Goal: Task Accomplishment & Management: Manage account settings

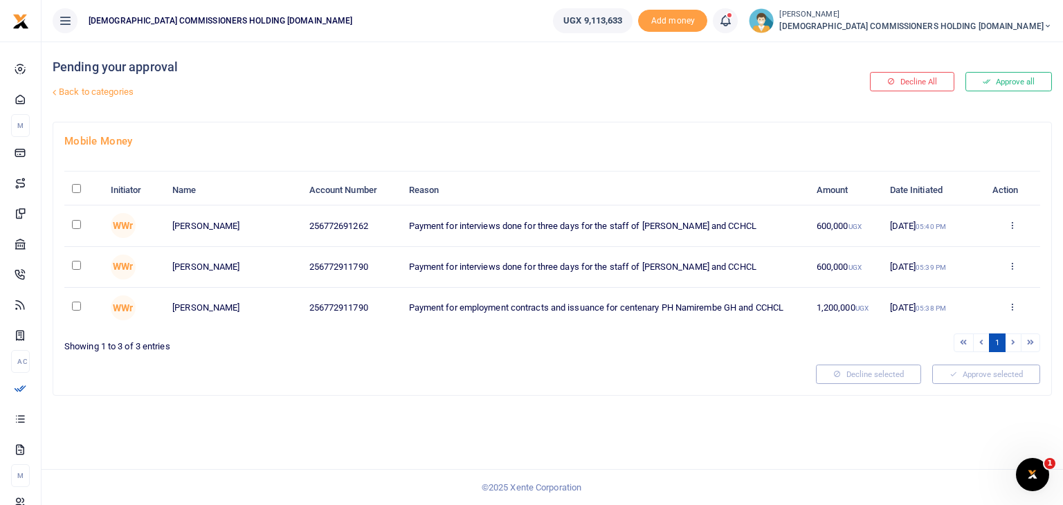
click at [1046, 30] on icon at bounding box center [1048, 26] width 8 height 10
click at [960, 51] on link "Switch accounts" at bounding box center [905, 50] width 109 height 19
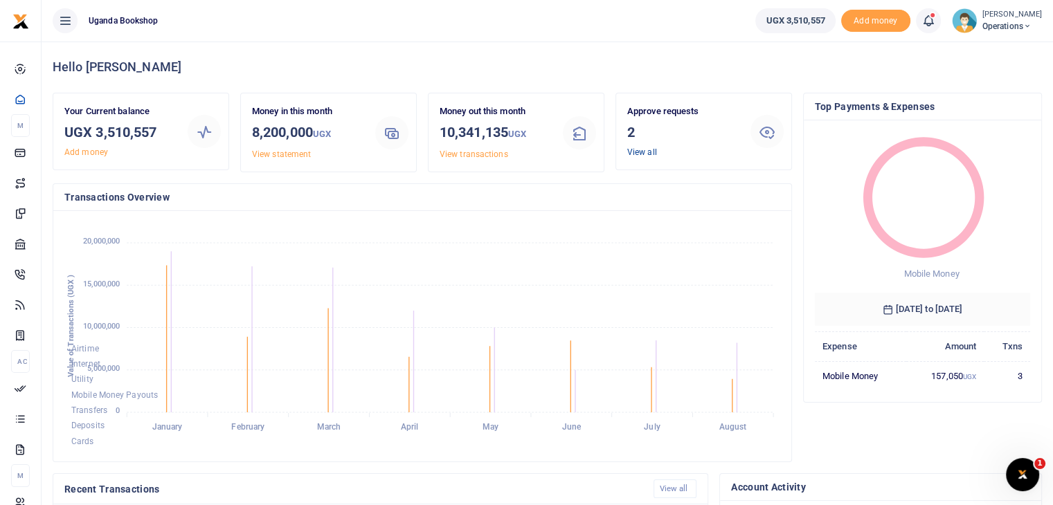
click at [644, 153] on link "View all" at bounding box center [642, 152] width 30 height 10
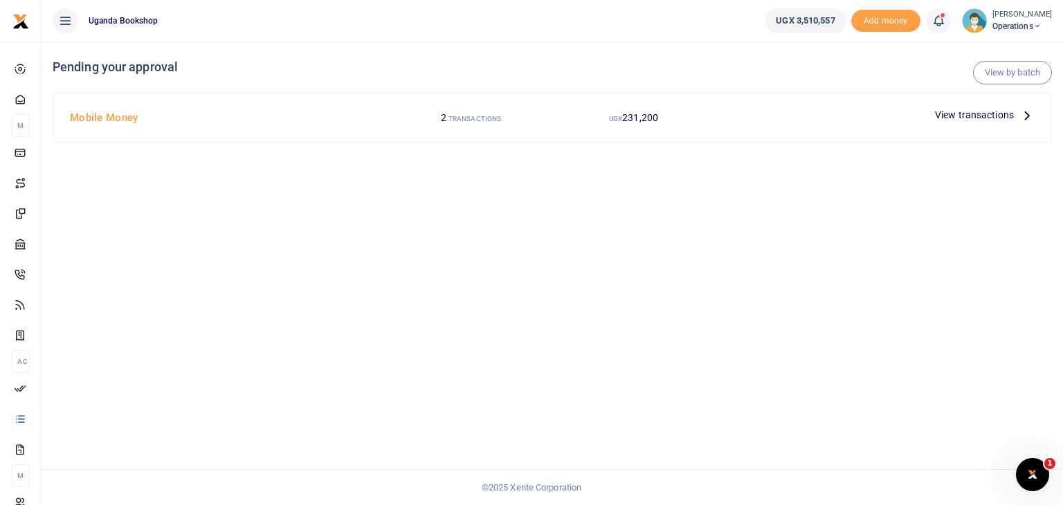
click at [1024, 118] on icon at bounding box center [1026, 114] width 15 height 15
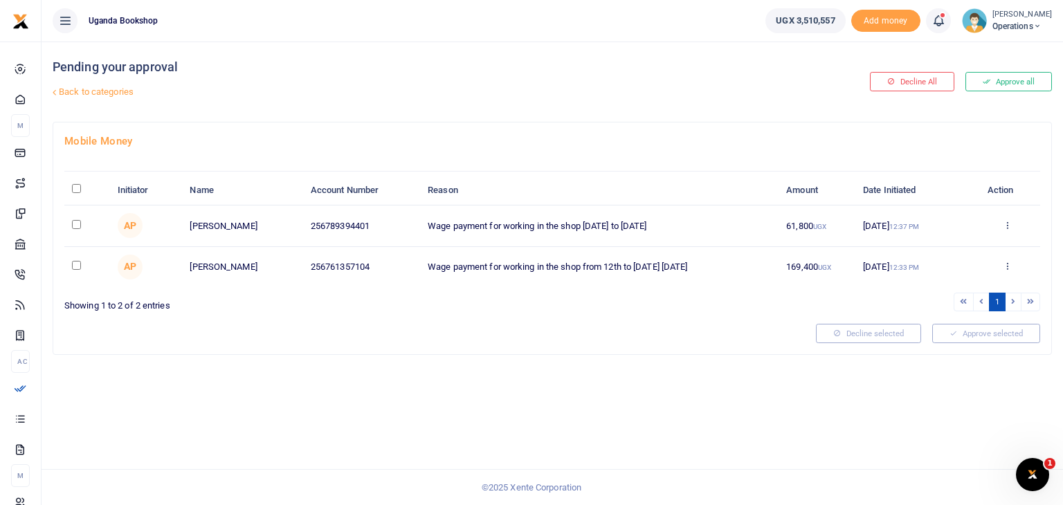
click at [78, 185] on input "\a \a : activate to sort column descending" at bounding box center [76, 188] width 9 height 9
checkbox input "true"
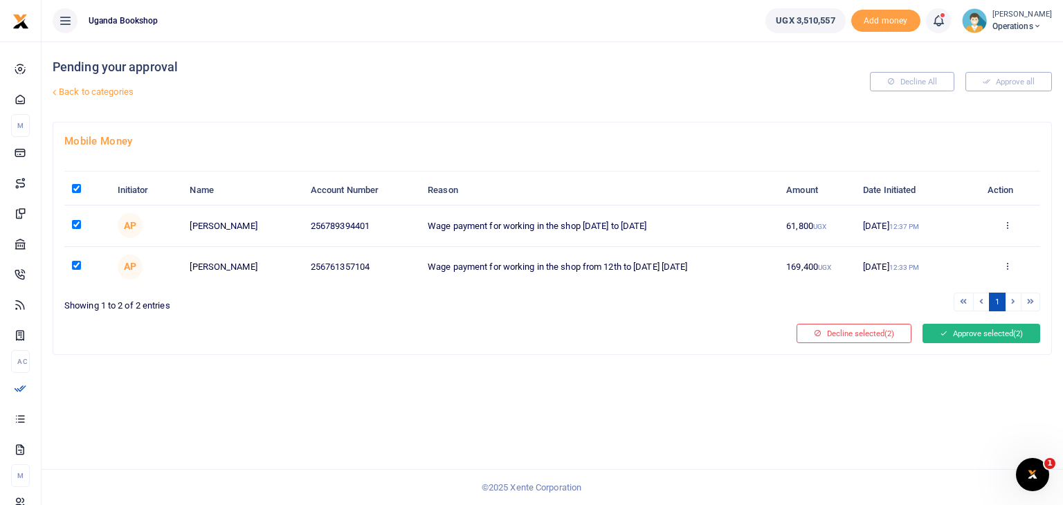
click at [981, 335] on button "Approve selected (2)" at bounding box center [982, 333] width 118 height 19
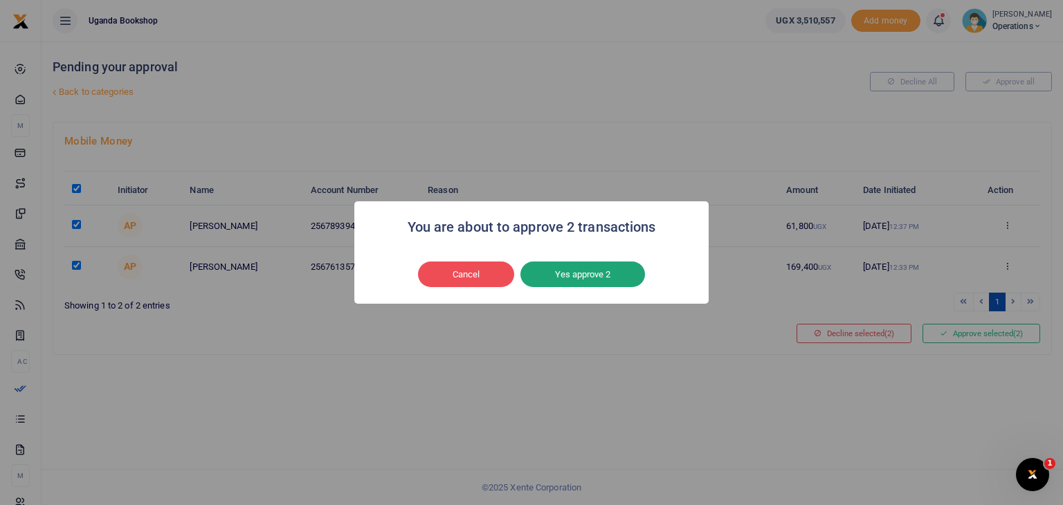
click at [576, 275] on button "Yes approve 2" at bounding box center [582, 275] width 125 height 26
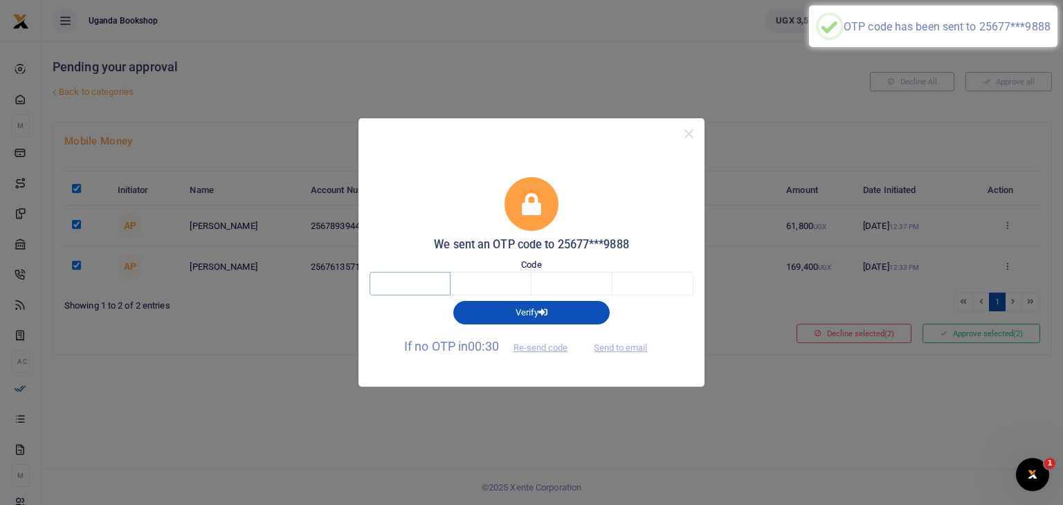
click at [418, 282] on input "text" at bounding box center [410, 284] width 81 height 24
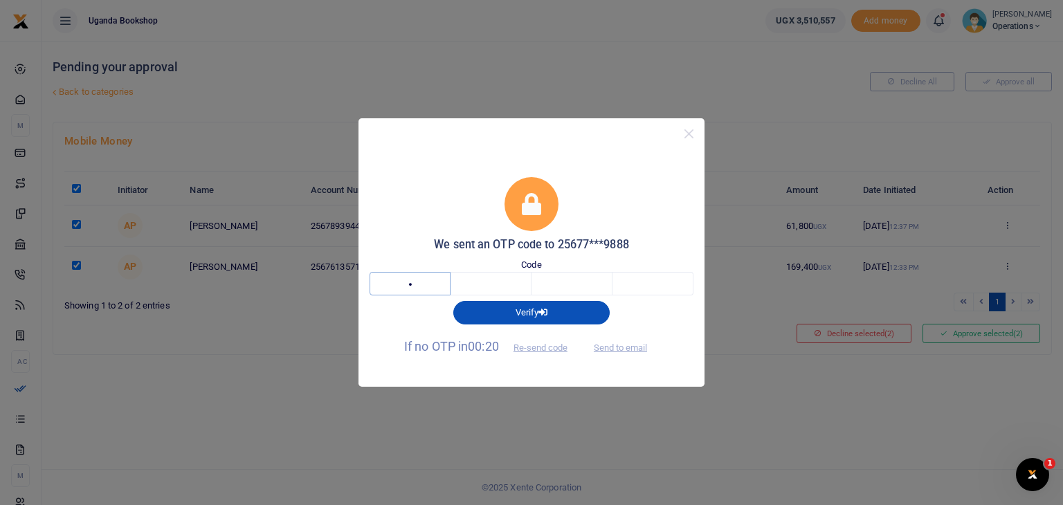
type input "6"
type input "8"
type input "9"
type input "4"
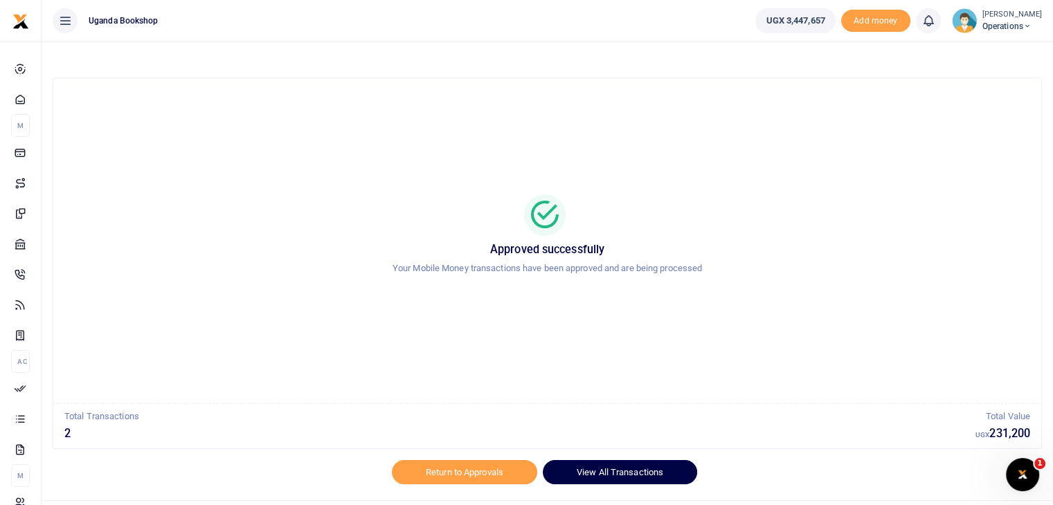
click at [572, 481] on link "View All Transactions" at bounding box center [620, 472] width 154 height 24
